Goal: Task Accomplishment & Management: Use online tool/utility

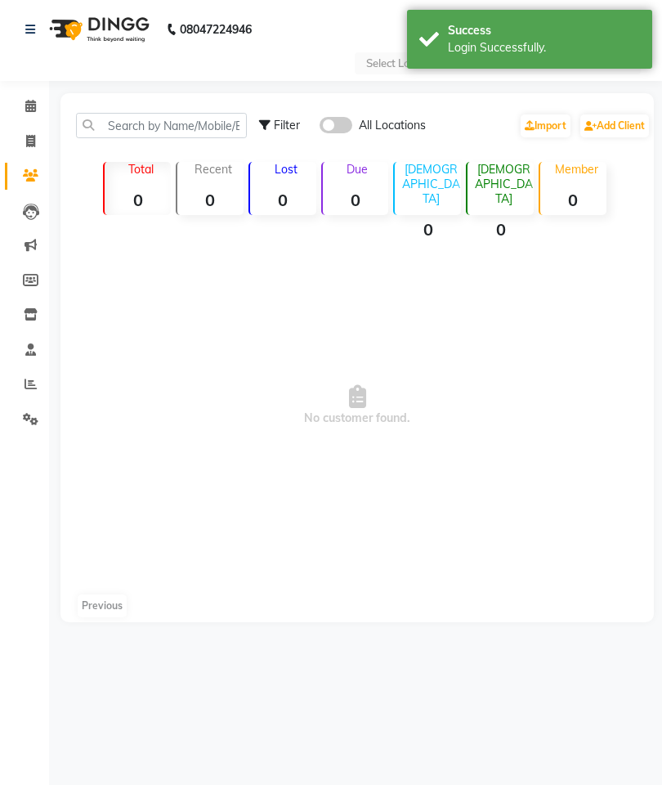
select select "en"
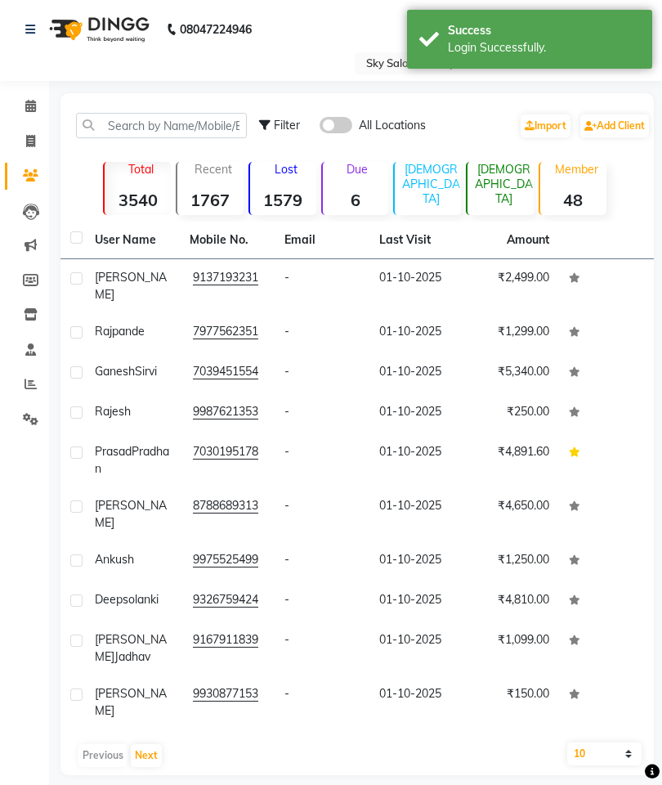
click at [29, 151] on link "Invoice" at bounding box center [24, 141] width 39 height 27
select select "service"
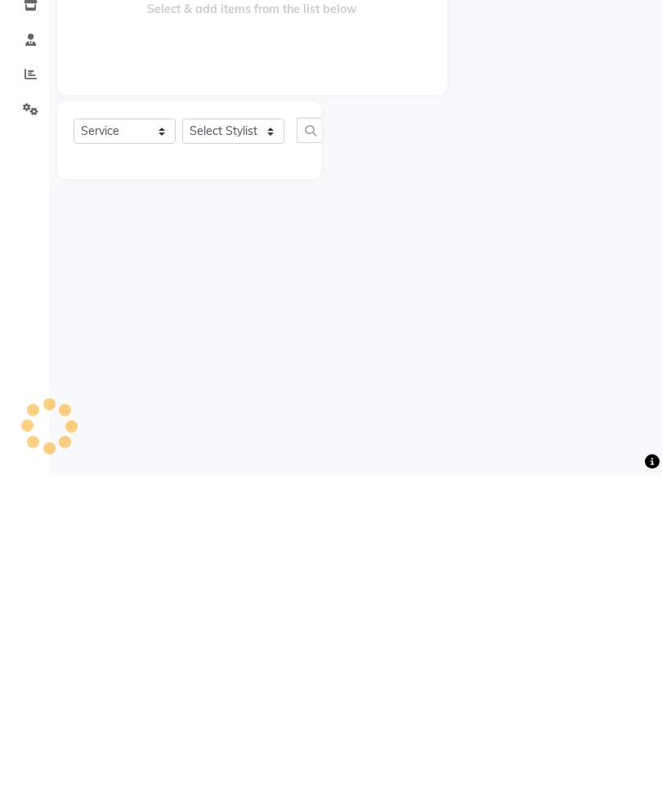
type input "6083"
select select "6927"
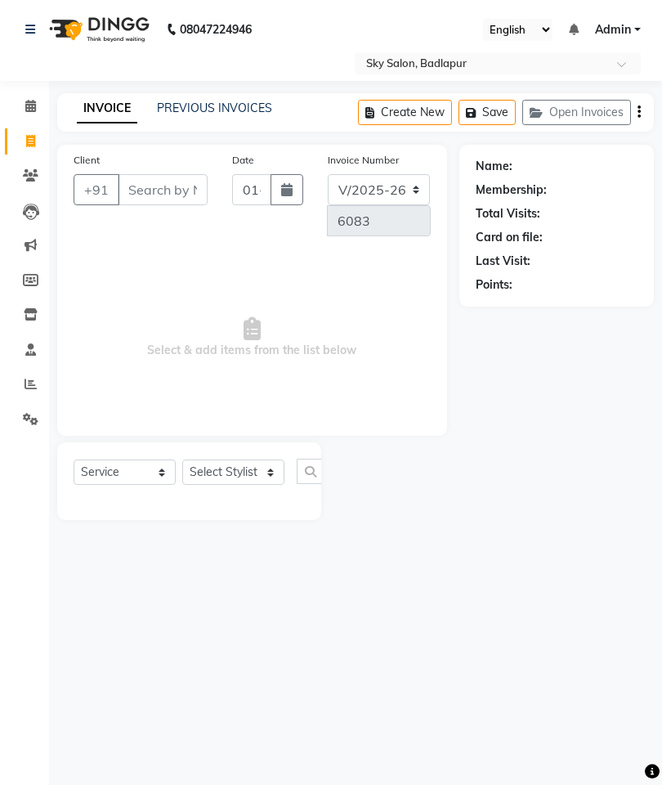
click at [173, 104] on link "PREVIOUS INVOICES" at bounding box center [214, 108] width 115 height 15
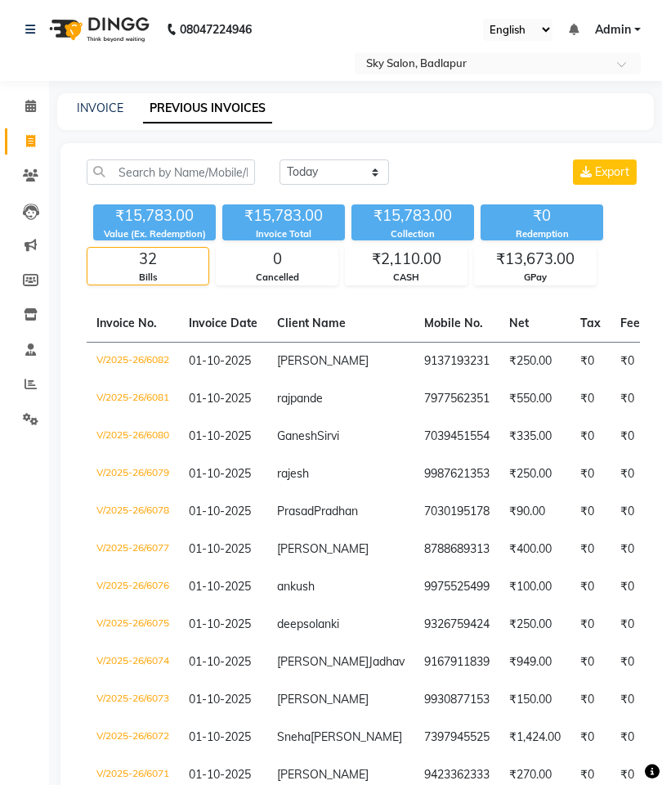
click at [7, 180] on link "Clients" at bounding box center [24, 176] width 39 height 27
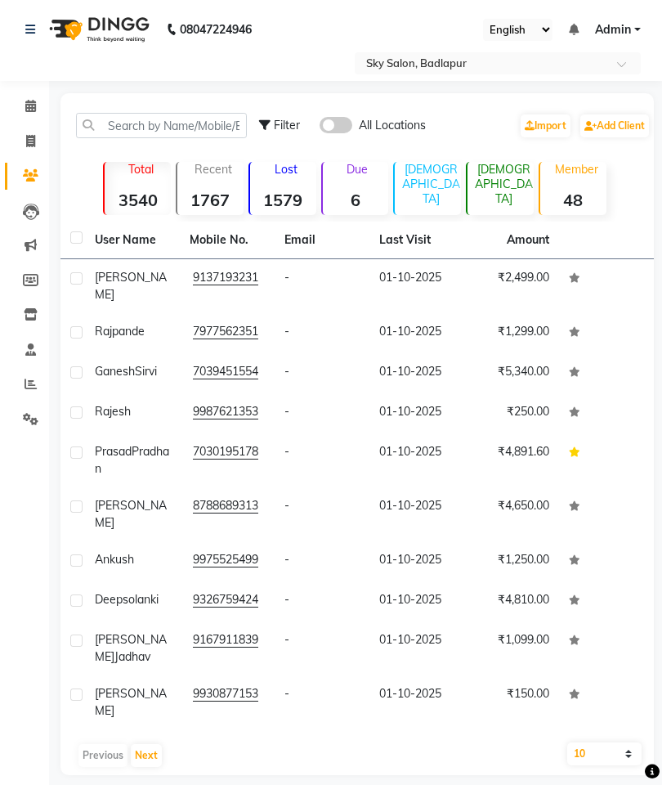
click at [348, 192] on strong "6" at bounding box center [356, 200] width 66 height 20
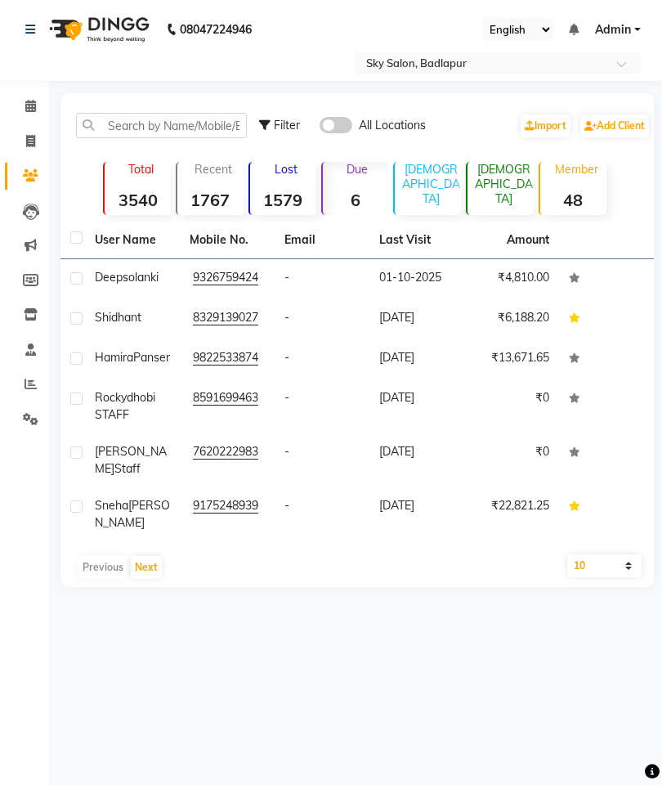
click at [344, 522] on td "-" at bounding box center [322, 514] width 95 height 54
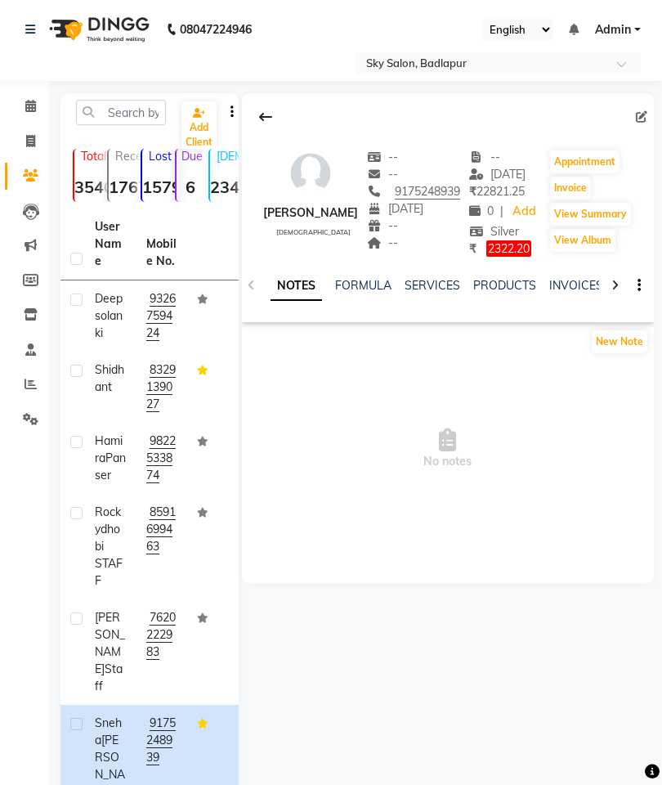
click at [425, 293] on link "SERVICES" at bounding box center [433, 285] width 56 height 15
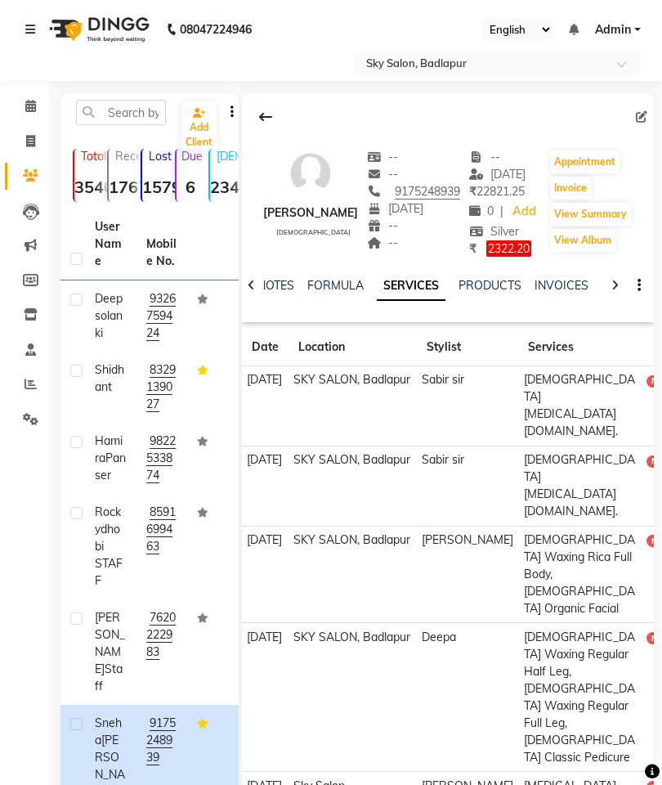
click at [30, 141] on icon at bounding box center [30, 141] width 9 height 12
select select "service"
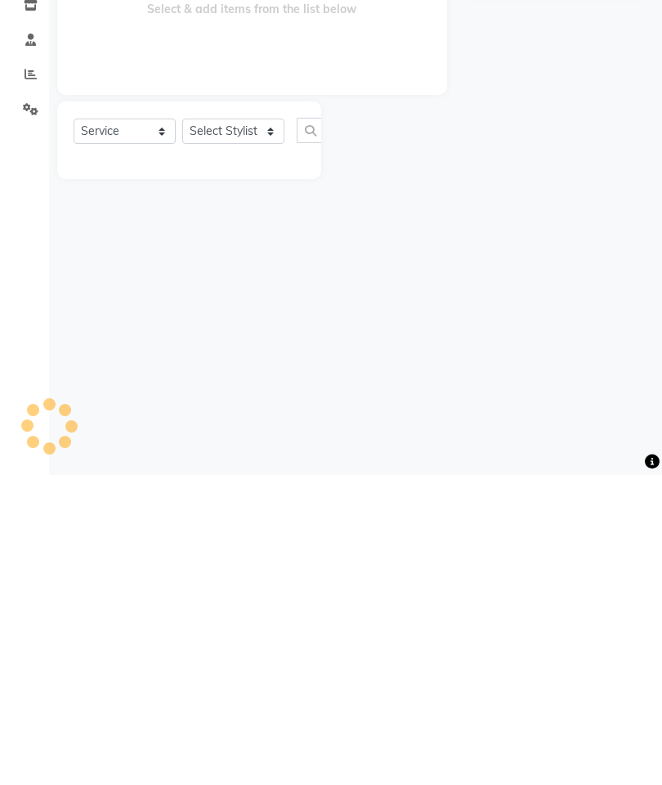
type input "6083"
select select "6927"
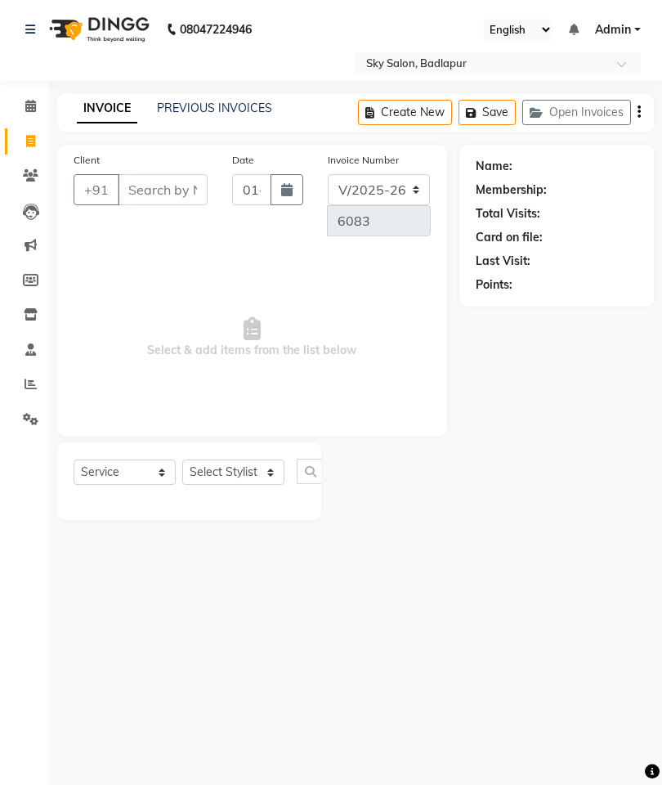
click at [34, 108] on icon at bounding box center [30, 106] width 11 height 12
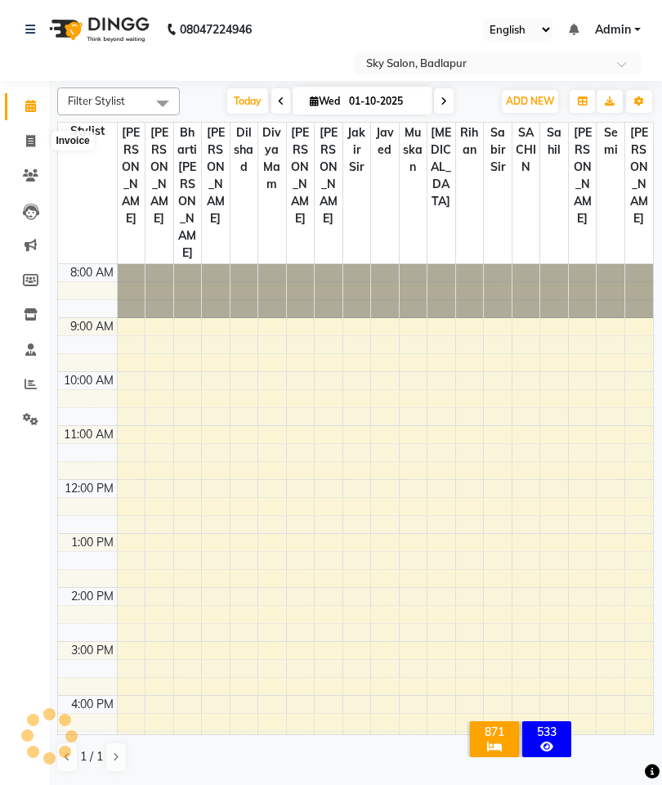
click at [23, 138] on span at bounding box center [30, 141] width 29 height 19
select select "service"
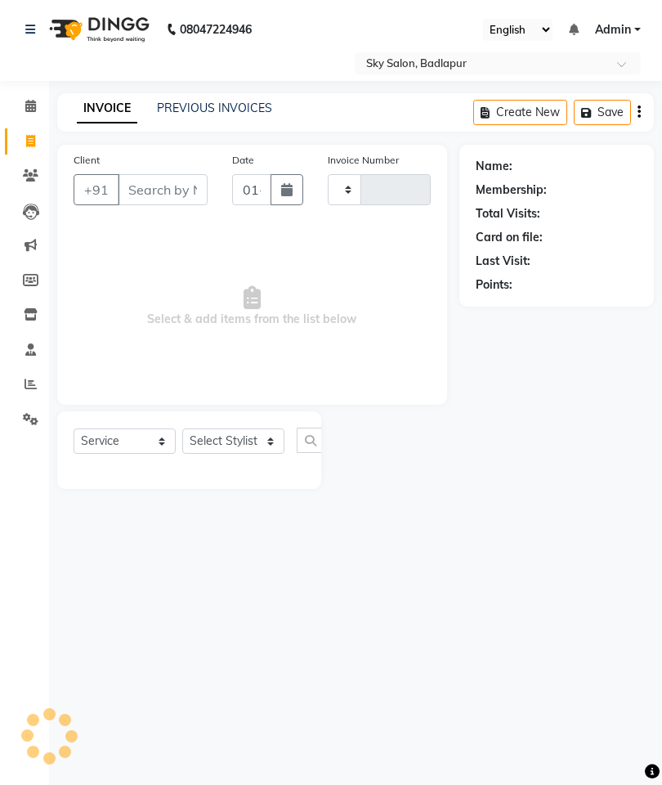
type input "6083"
select select "6927"
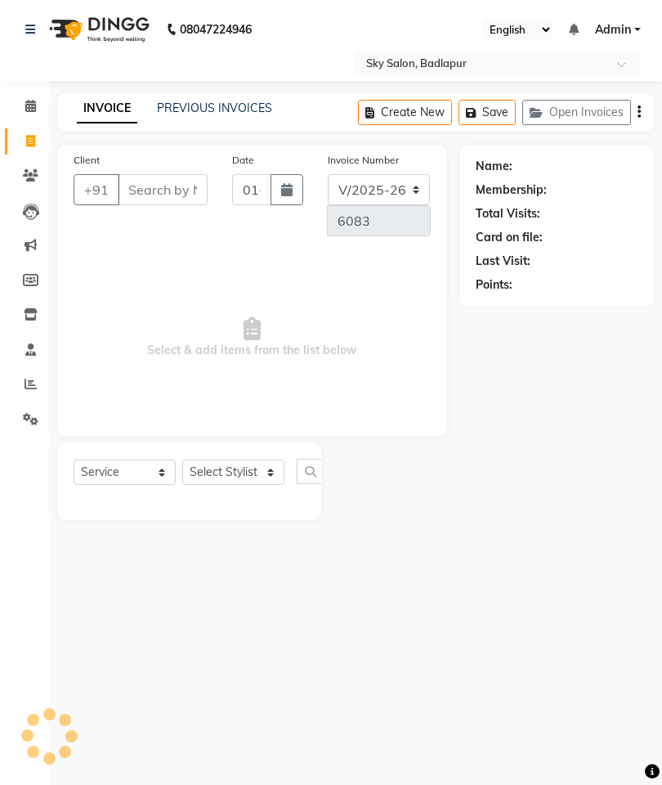
click at [180, 115] on link "PREVIOUS INVOICES" at bounding box center [214, 108] width 115 height 15
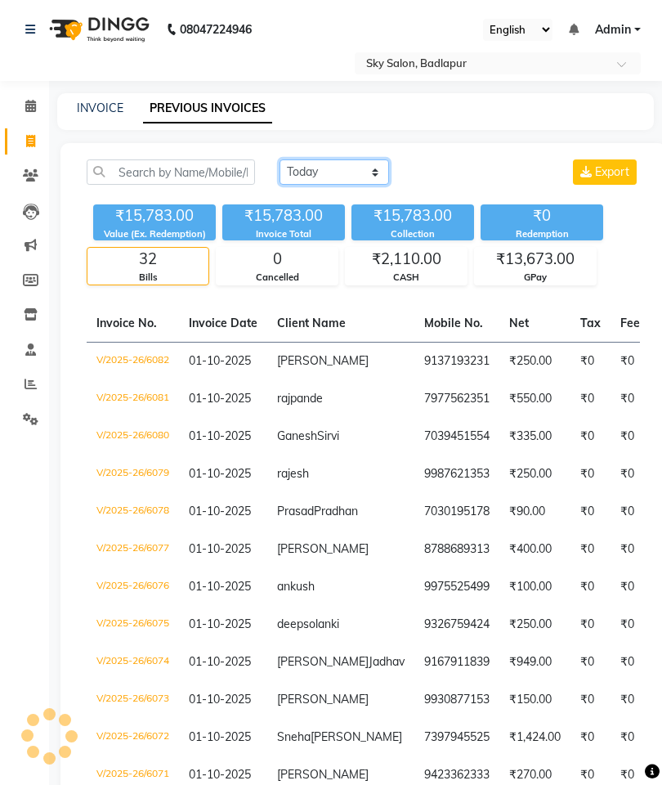
click at [301, 166] on select "Today Yesterday Custom Range" at bounding box center [335, 171] width 110 height 25
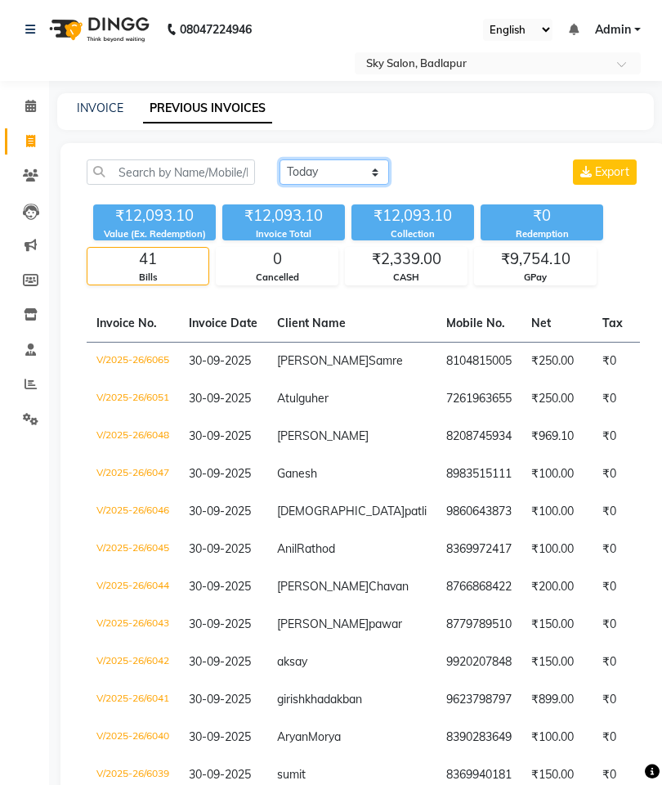
click at [311, 174] on select "Today Yesterday Custom Range" at bounding box center [335, 171] width 110 height 25
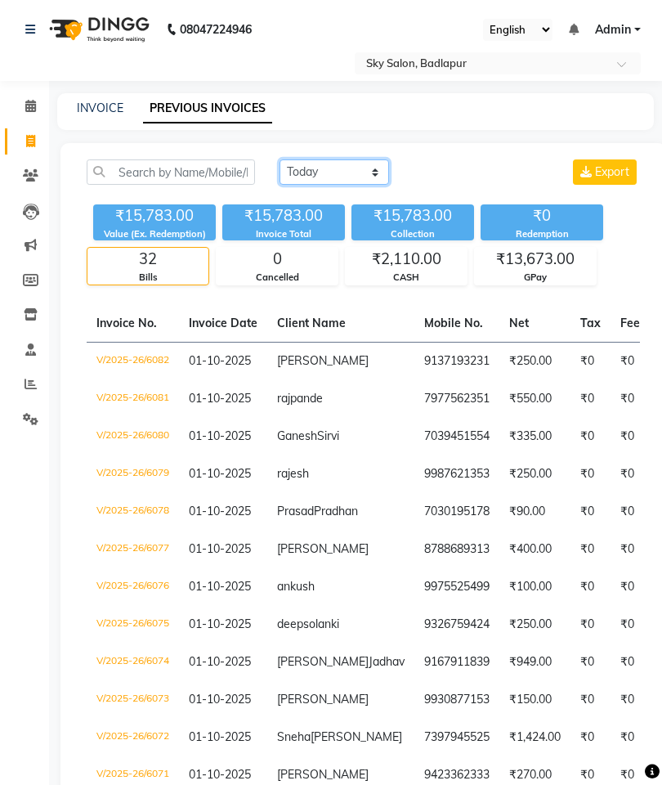
click at [347, 174] on select "Today Yesterday Custom Range" at bounding box center [335, 171] width 110 height 25
click at [351, 169] on select "Today Yesterday Custom Range" at bounding box center [335, 171] width 110 height 25
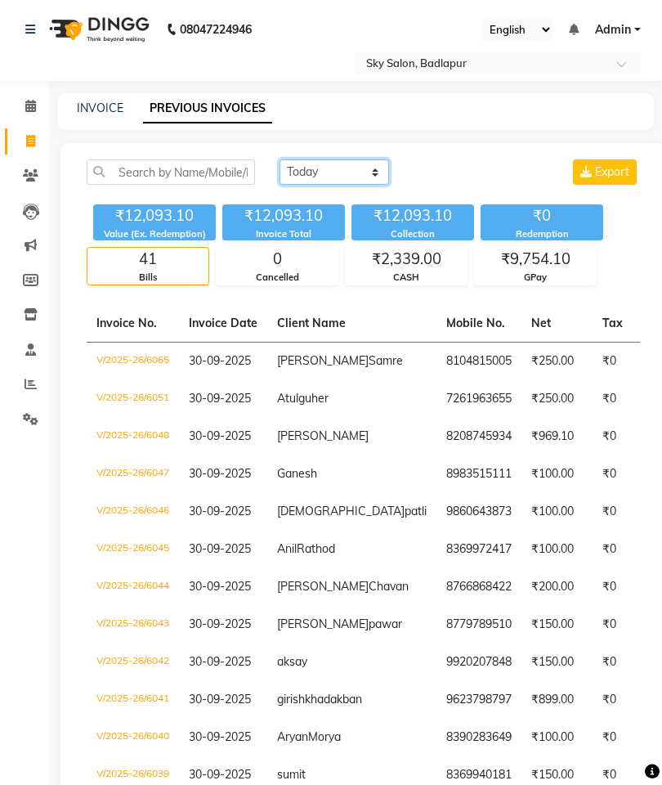
click at [352, 180] on select "Today Yesterday Custom Range" at bounding box center [335, 171] width 110 height 25
select select "today"
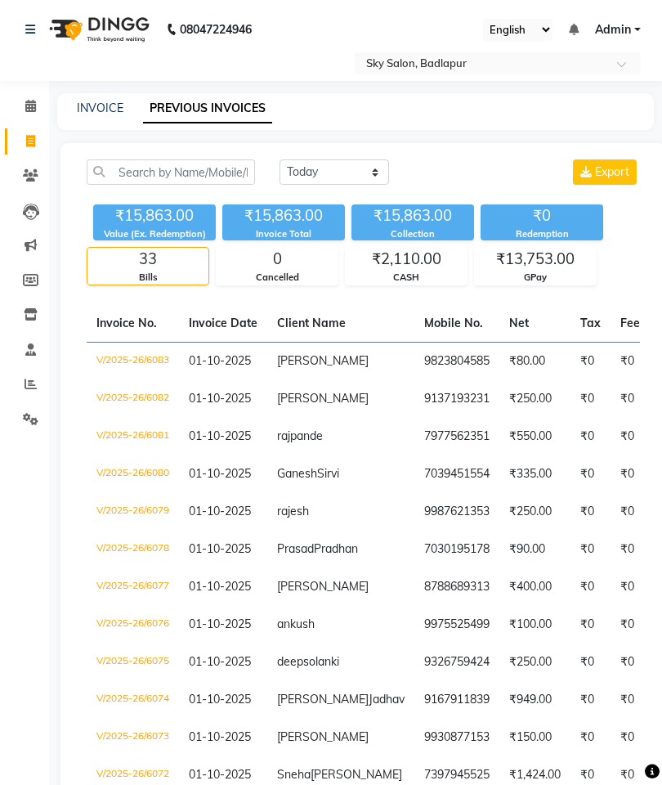
click at [12, 179] on link "Clients" at bounding box center [24, 176] width 39 height 27
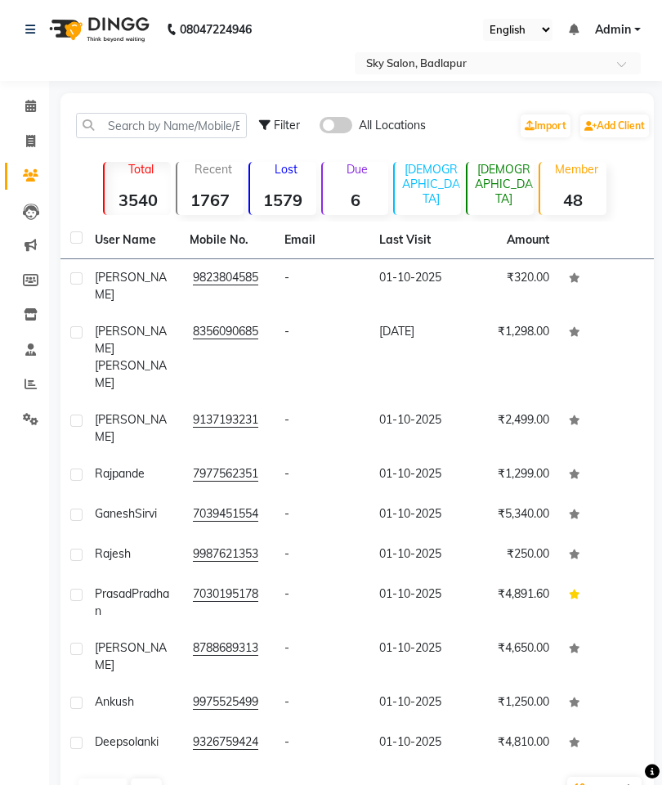
click at [114, 324] on span "[PERSON_NAME]" at bounding box center [131, 340] width 72 height 32
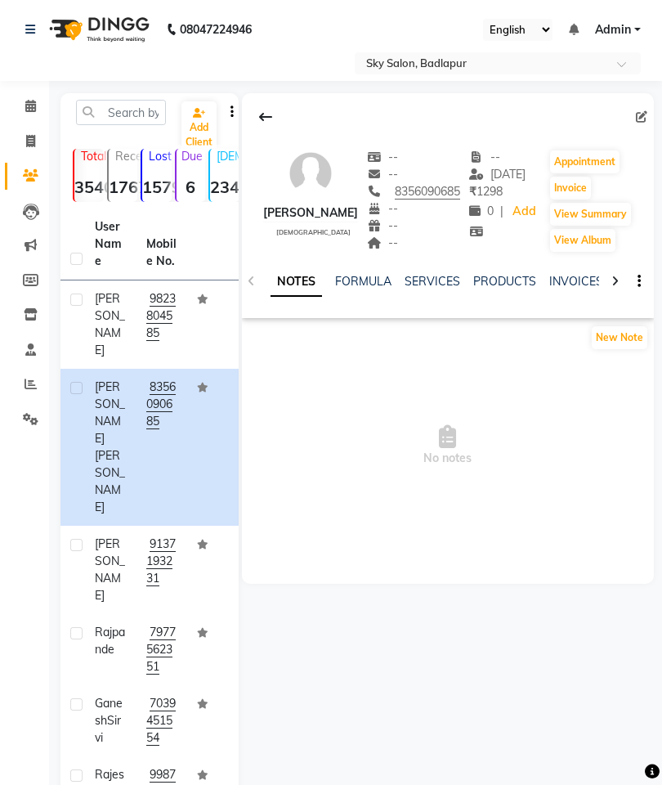
click at [424, 288] on link "SERVICES" at bounding box center [433, 281] width 56 height 15
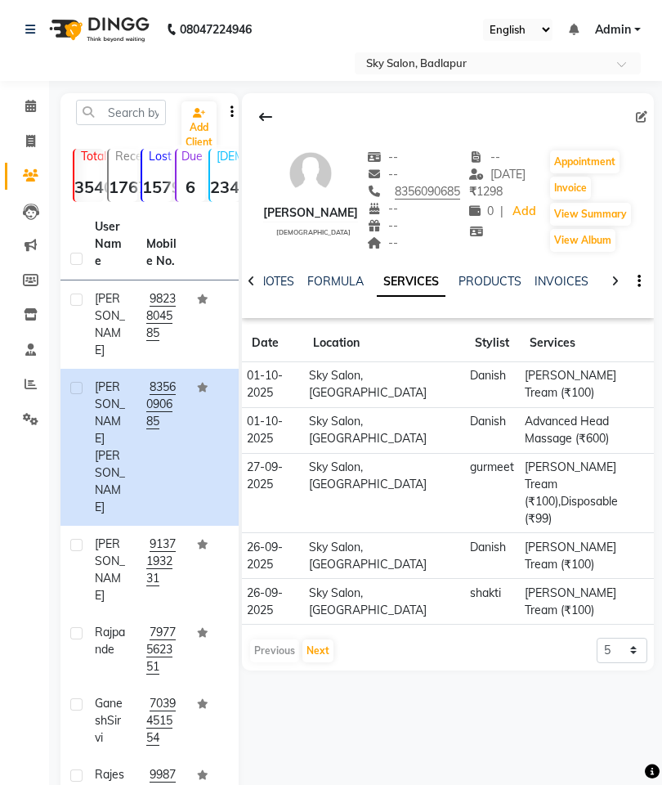
click at [610, 220] on button "View Summary" at bounding box center [590, 214] width 81 height 23
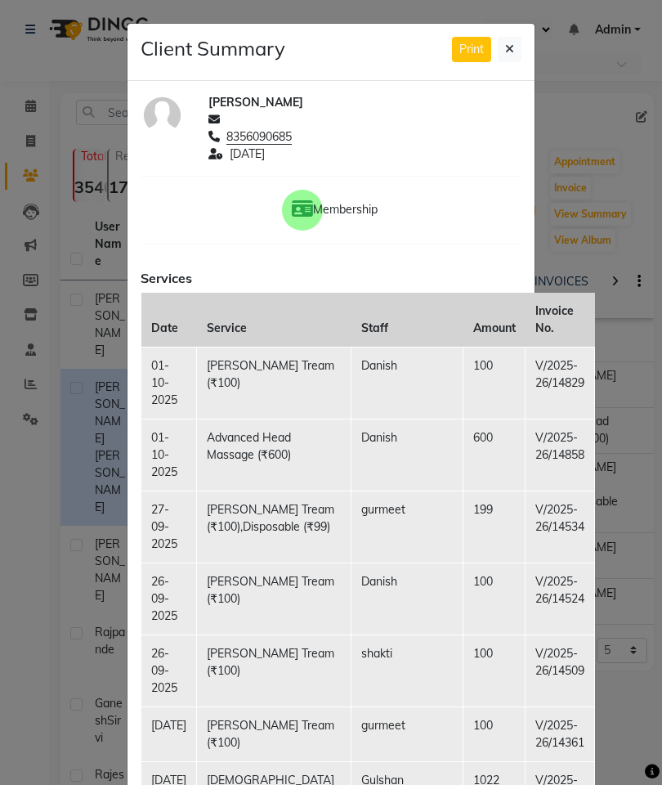
click at [514, 49] on button at bounding box center [510, 49] width 24 height 25
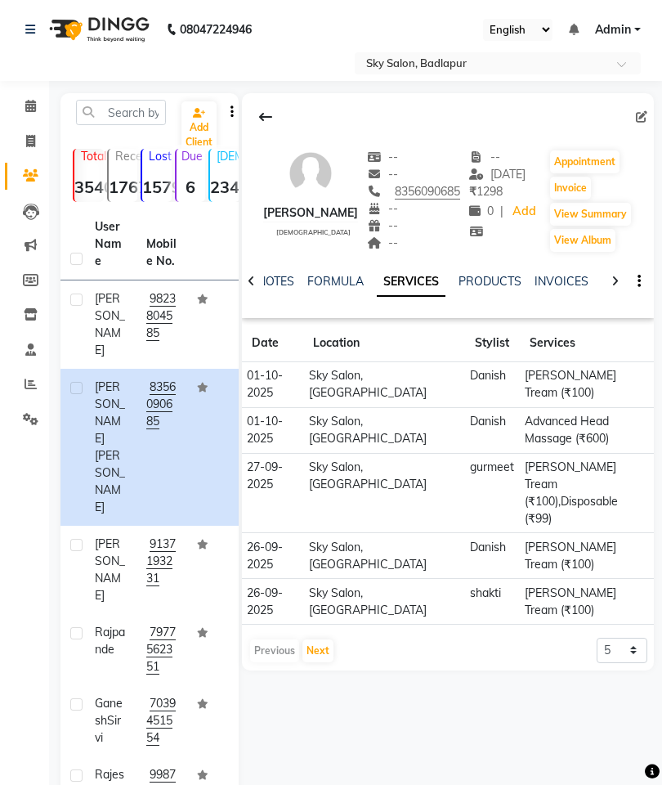
click at [272, 113] on button at bounding box center [266, 116] width 34 height 31
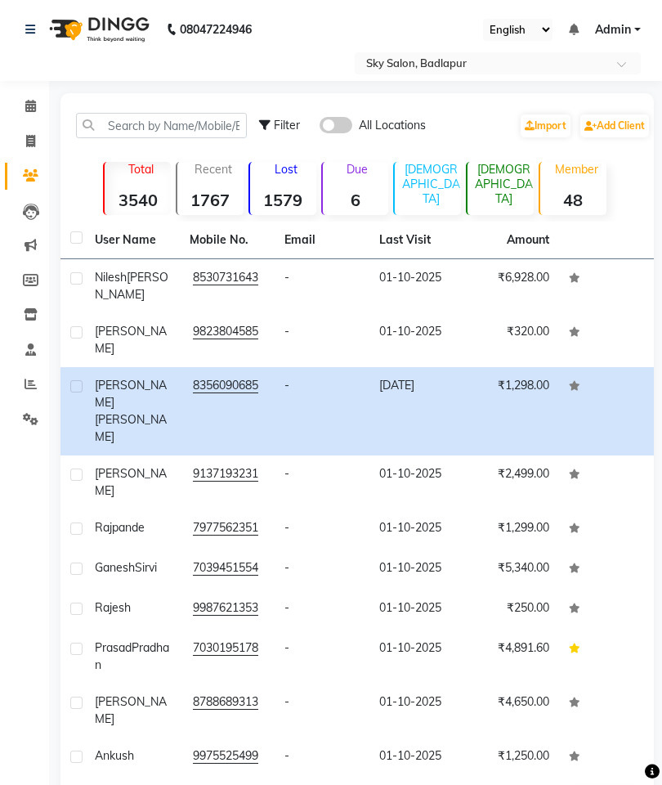
click at [635, 64] on span at bounding box center [627, 69] width 20 height 16
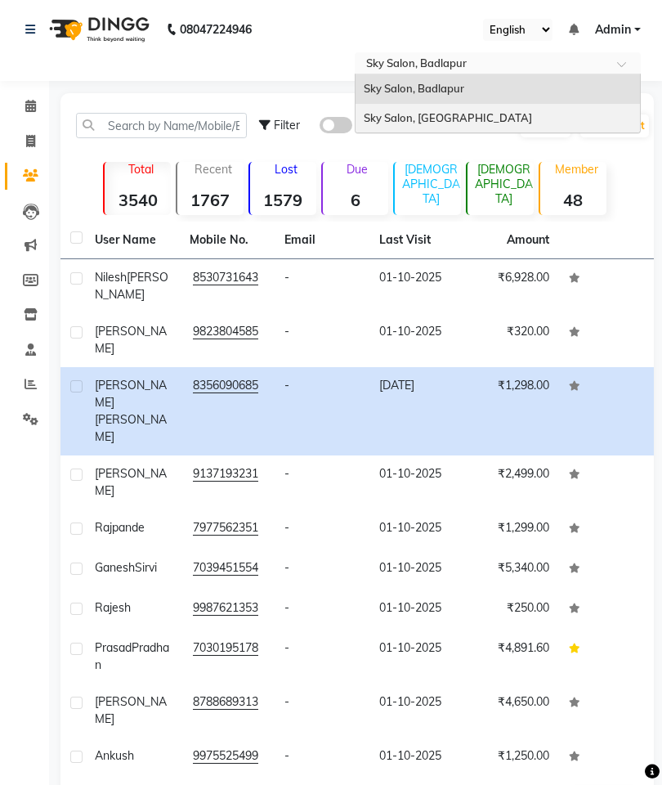
click at [511, 119] on div "Sky Salon, [GEOGRAPHIC_DATA]" at bounding box center [498, 118] width 285 height 29
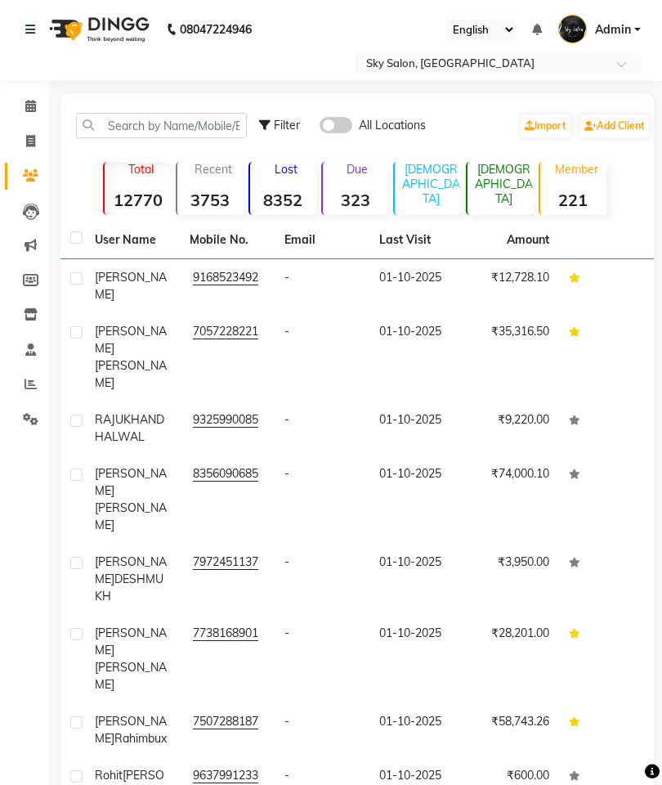
click at [518, 70] on input "text" at bounding box center [481, 64] width 237 height 16
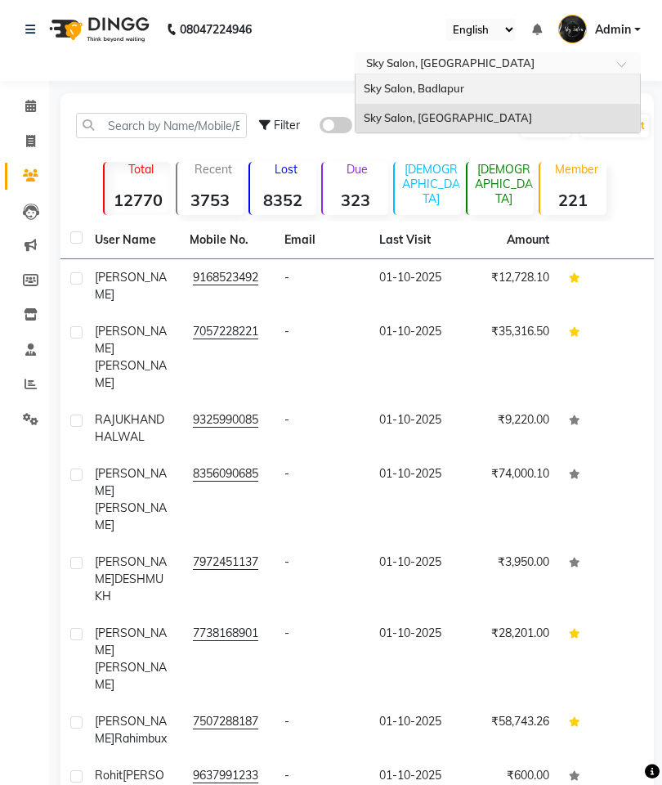
click at [497, 83] on div "Sky Salon, Badlapur" at bounding box center [498, 88] width 285 height 29
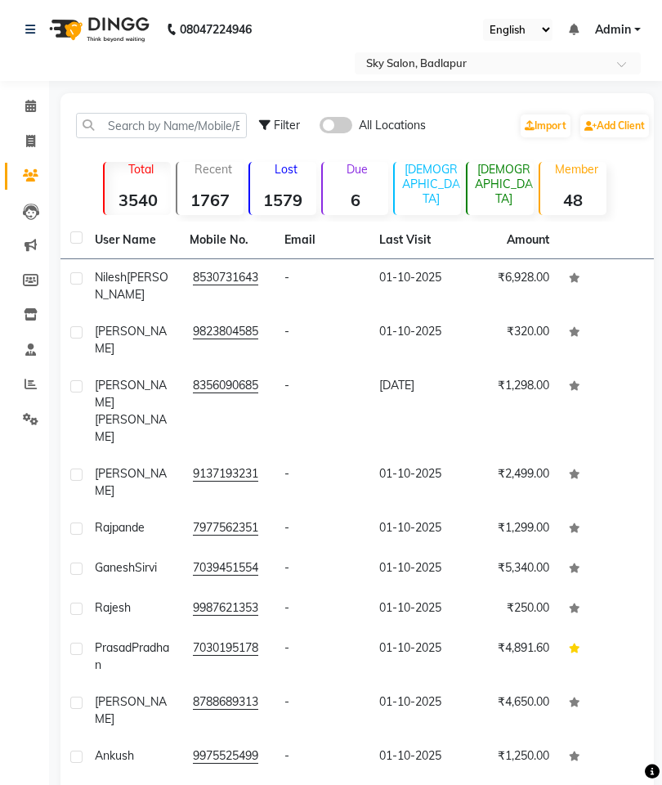
click at [92, 387] on td "salman mansuri" at bounding box center [132, 411] width 95 height 88
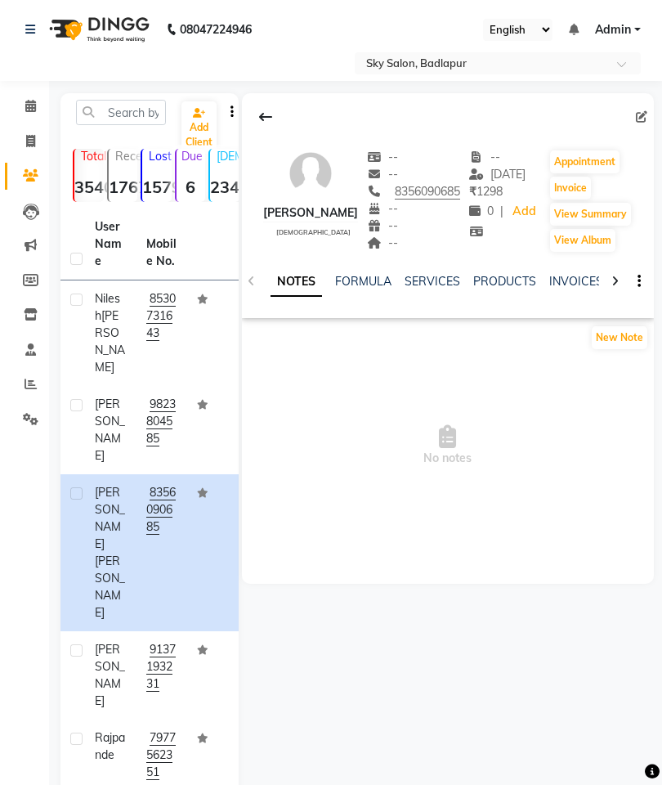
click at [430, 298] on div "NOTES FORMULA SERVICES PRODUCTS INVOICES APPOINTMENTS MEMBERSHIP PACKAGES VOUCH…" at bounding box center [425, 288] width 309 height 30
click at [427, 288] on link "SERVICES" at bounding box center [433, 281] width 56 height 15
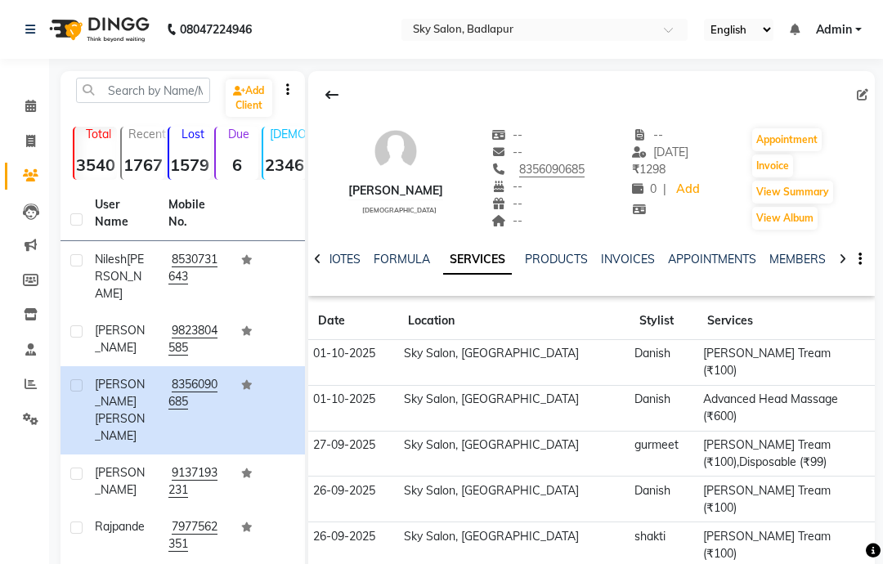
scroll to position [16, 0]
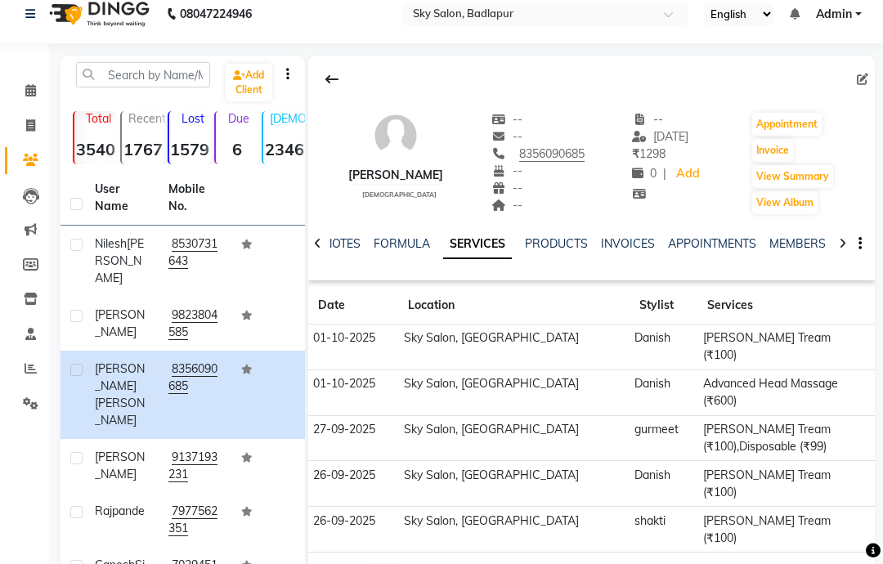
click at [647, 20] on input "text" at bounding box center [528, 15] width 237 height 16
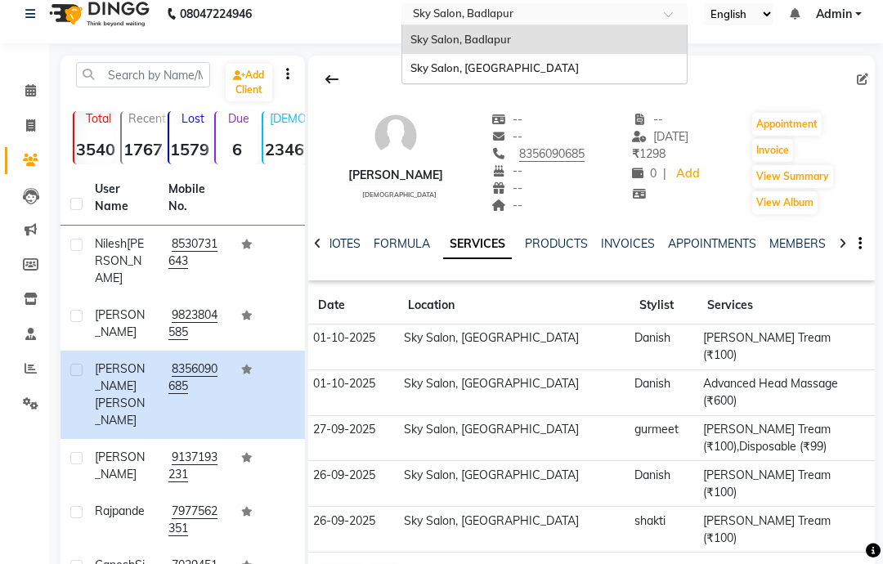
click at [661, 67] on div "Sky Salon, [GEOGRAPHIC_DATA]" at bounding box center [544, 68] width 285 height 29
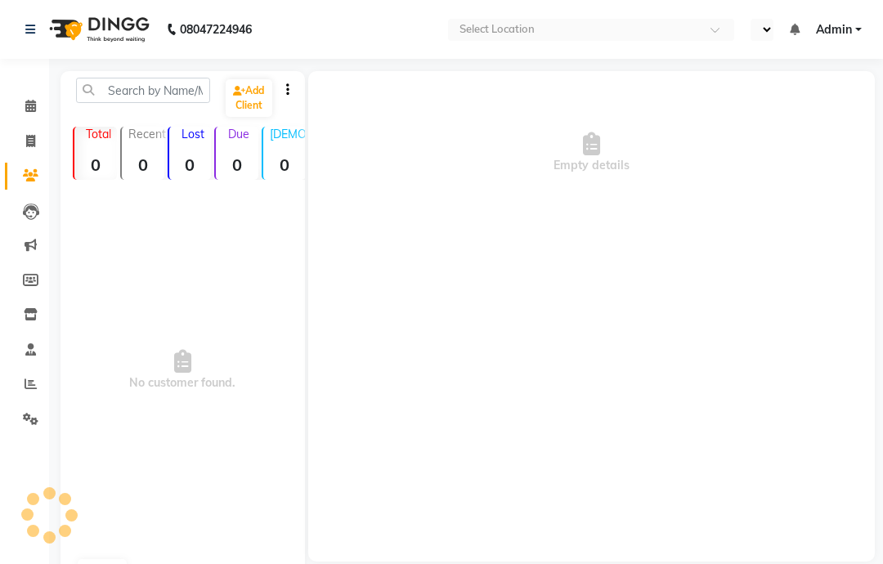
select select "en"
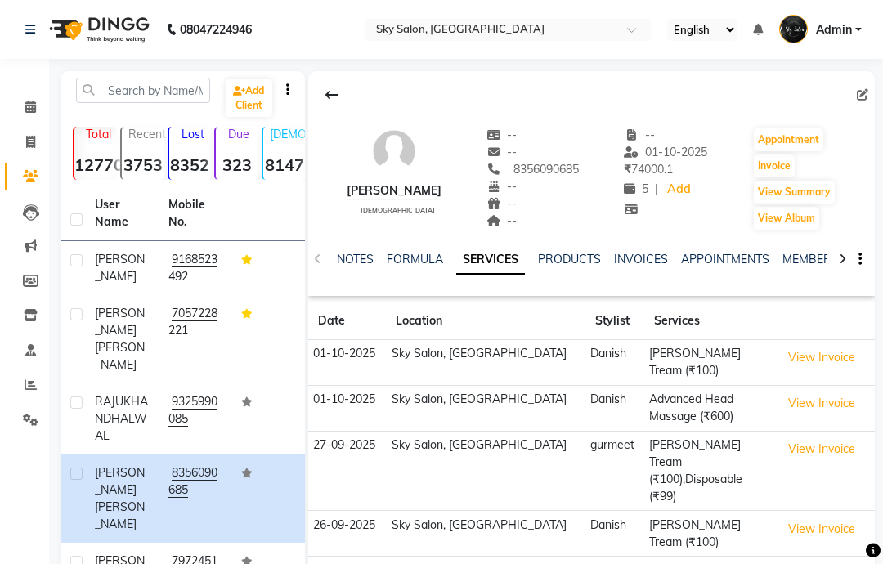
click at [329, 101] on icon at bounding box center [331, 94] width 13 height 13
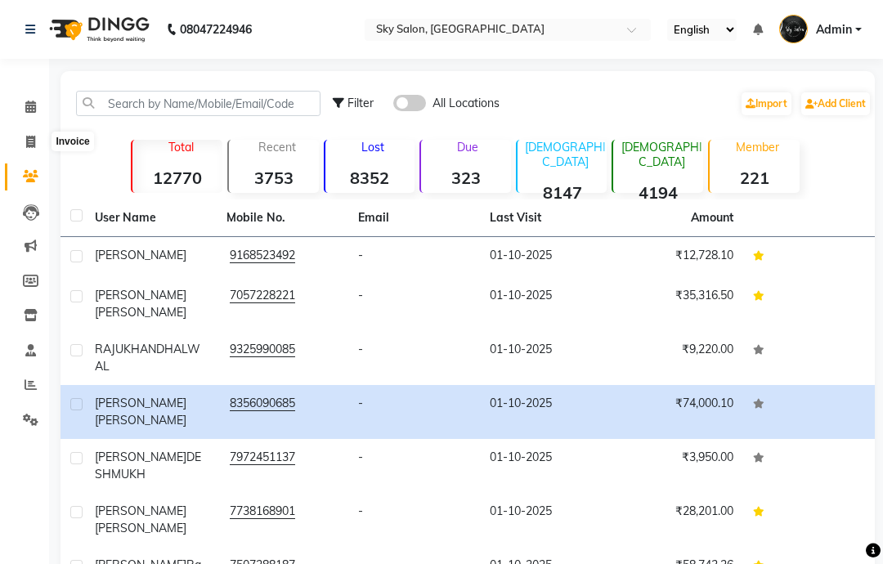
click at [38, 148] on span at bounding box center [30, 142] width 29 height 19
select select "service"
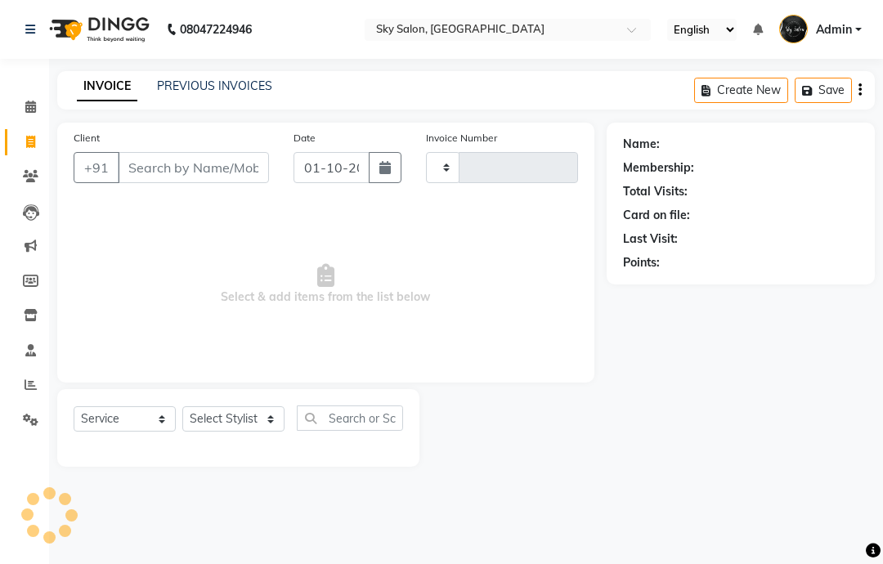
type input "14862"
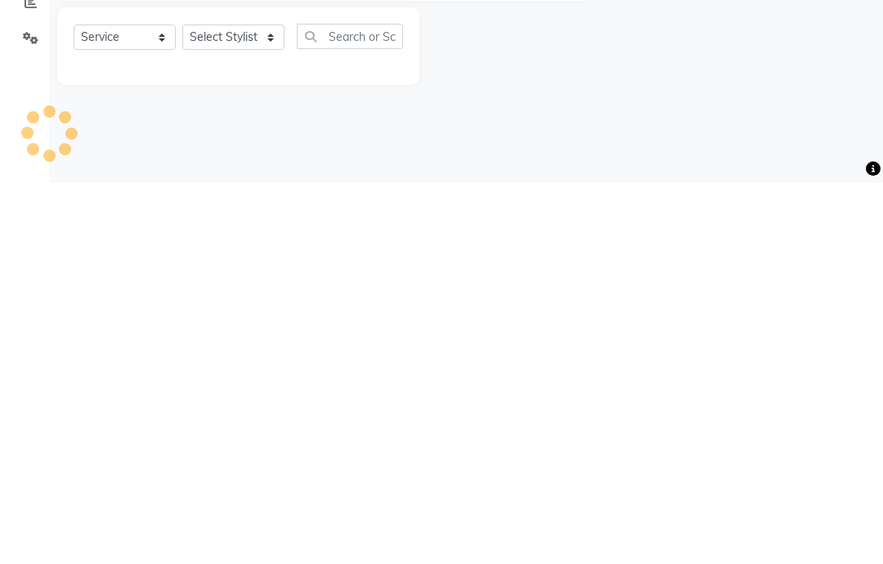
select select "3537"
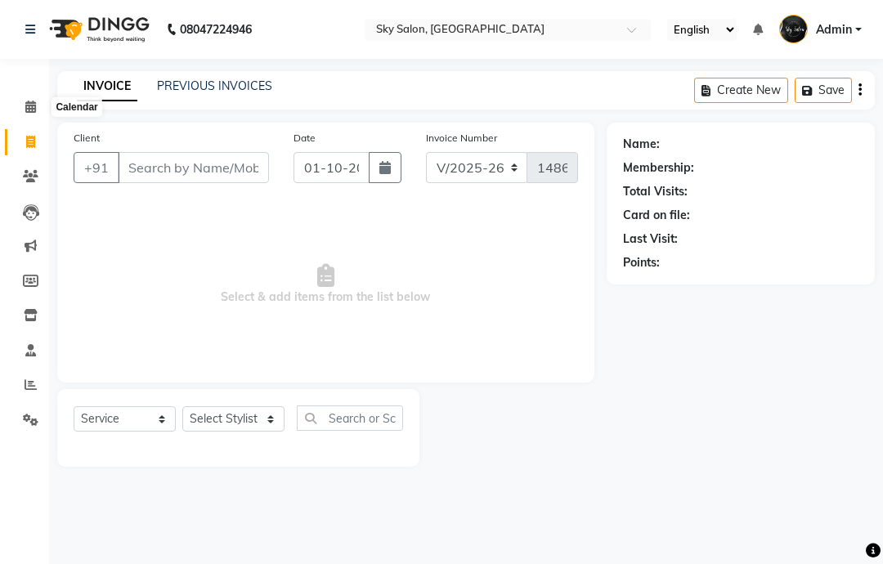
click at [44, 101] on span at bounding box center [30, 107] width 29 height 19
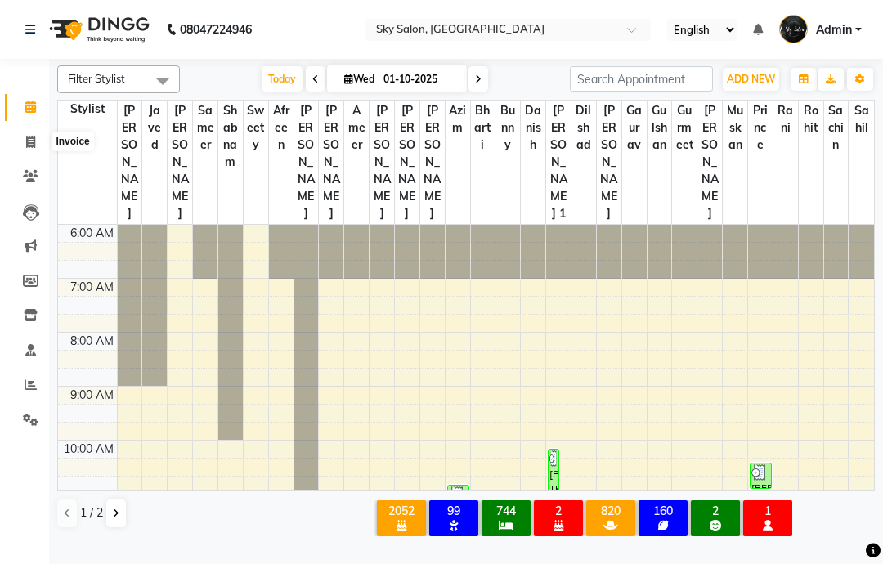
click at [31, 150] on span at bounding box center [30, 142] width 29 height 19
select select "service"
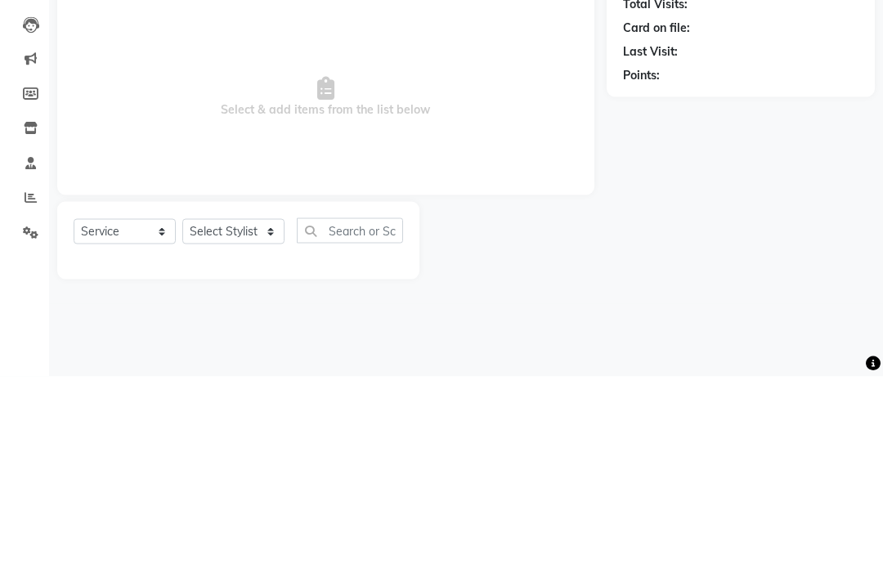
type input "14862"
select select "3537"
